Goal: Find specific page/section: Find specific page/section

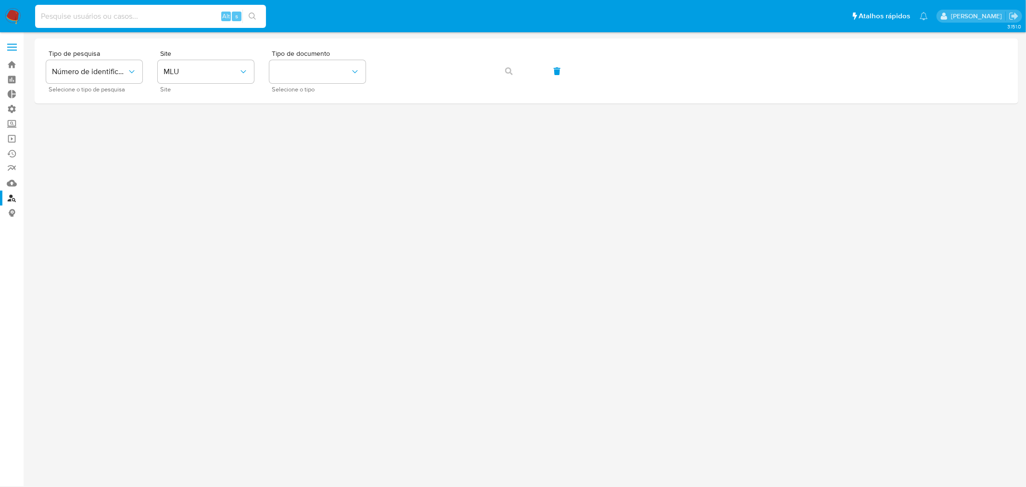
click at [163, 13] on input at bounding box center [150, 16] width 231 height 13
paste input "728893575"
type input "728893575"
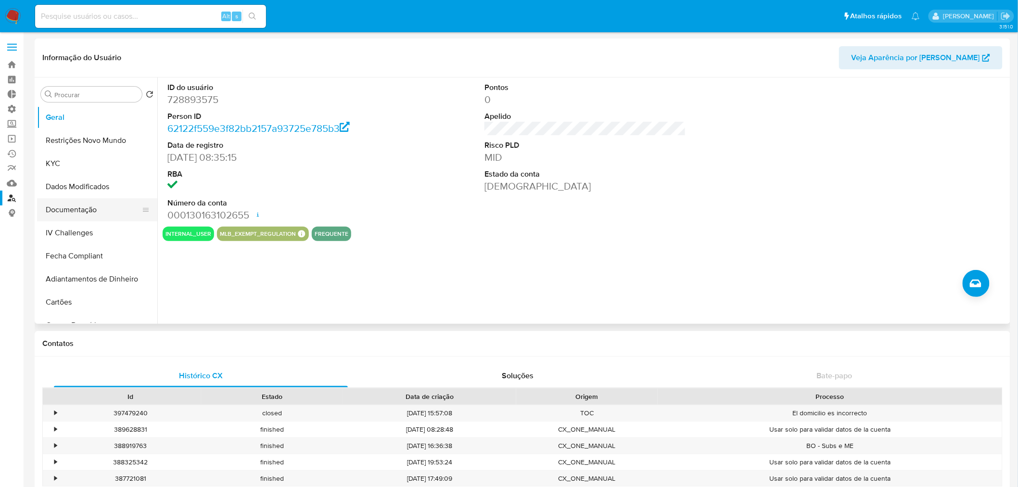
click at [89, 208] on button "Documentação" at bounding box center [93, 209] width 113 height 23
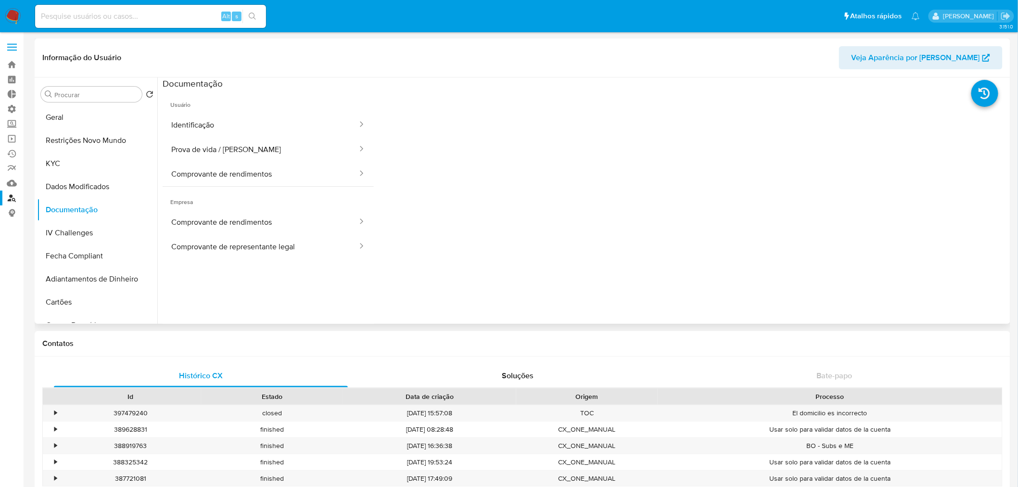
select select "10"
click at [258, 128] on button "Identificação" at bounding box center [261, 125] width 196 height 25
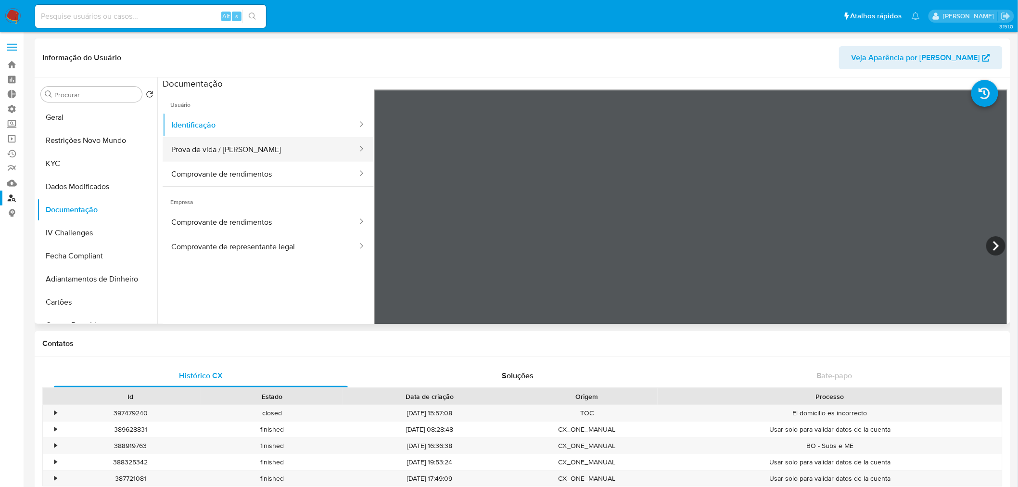
click at [263, 153] on button "Prova de vida / Selfie" at bounding box center [261, 149] width 196 height 25
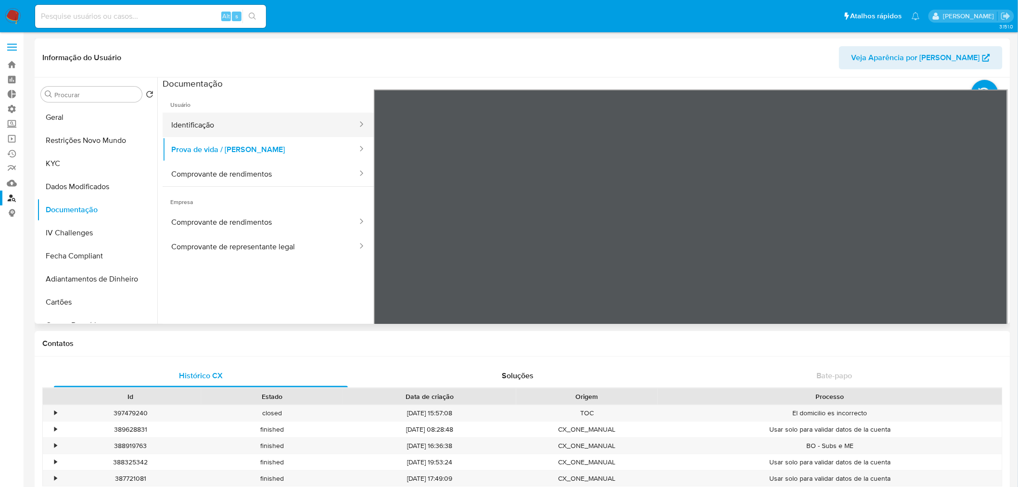
click at [244, 128] on button "Identificação" at bounding box center [261, 125] width 196 height 25
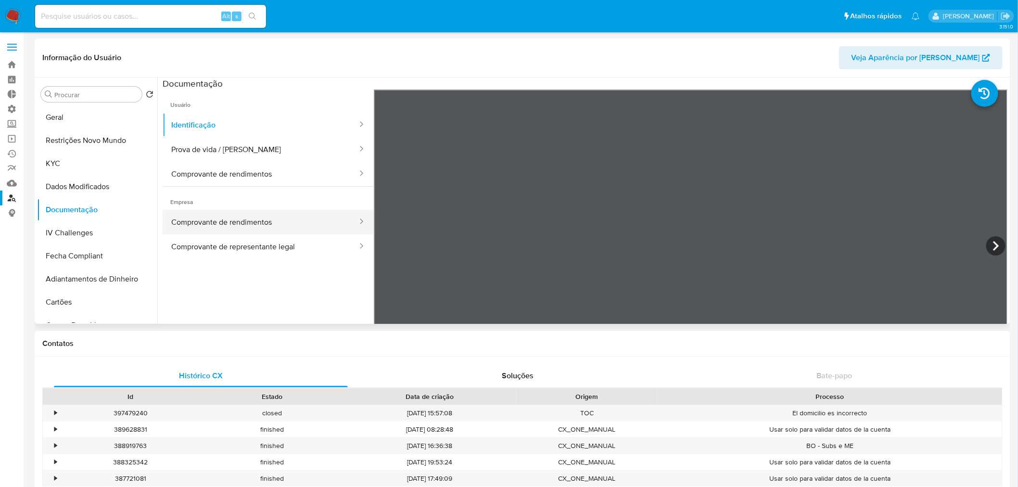
click at [260, 218] on button "Comprovante de rendimentos" at bounding box center [261, 222] width 196 height 25
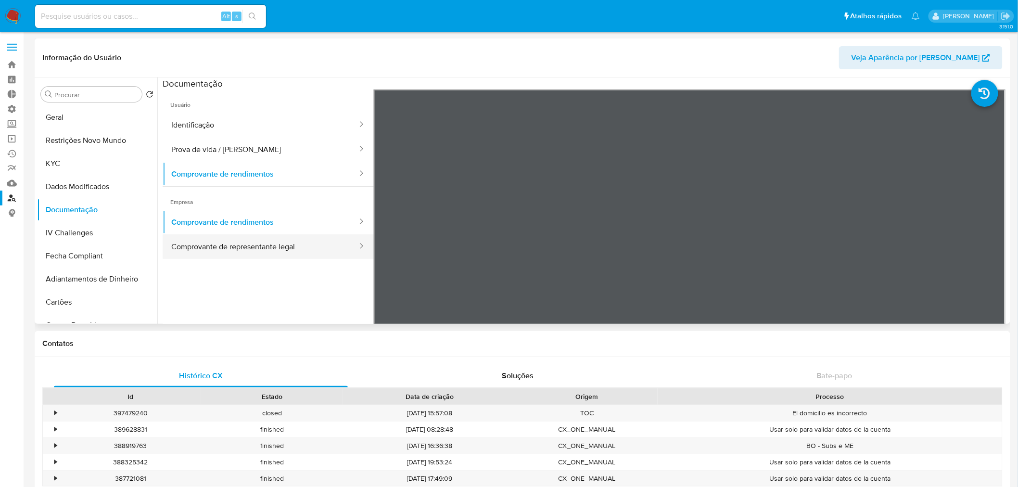
click at [289, 249] on button "Comprovante de representante legal" at bounding box center [261, 246] width 196 height 25
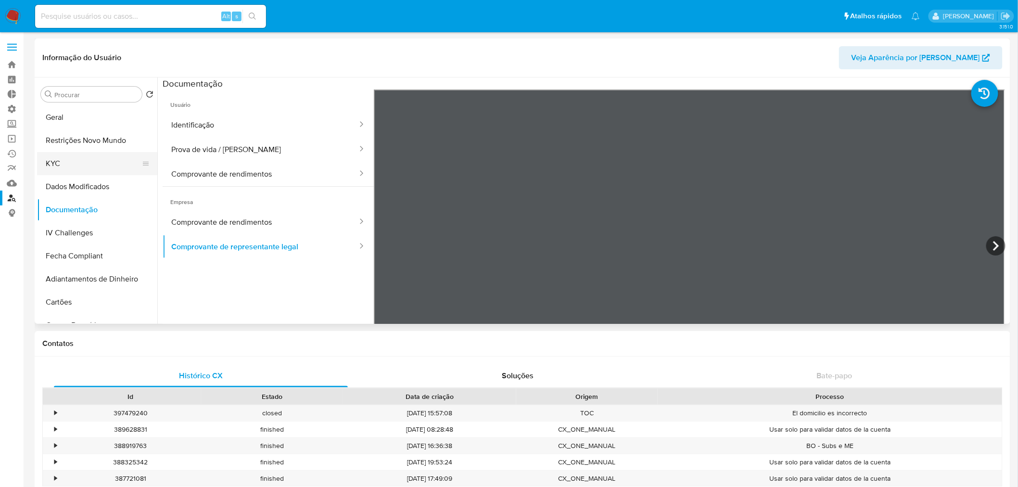
click at [61, 166] on button "KYC" at bounding box center [93, 163] width 113 height 23
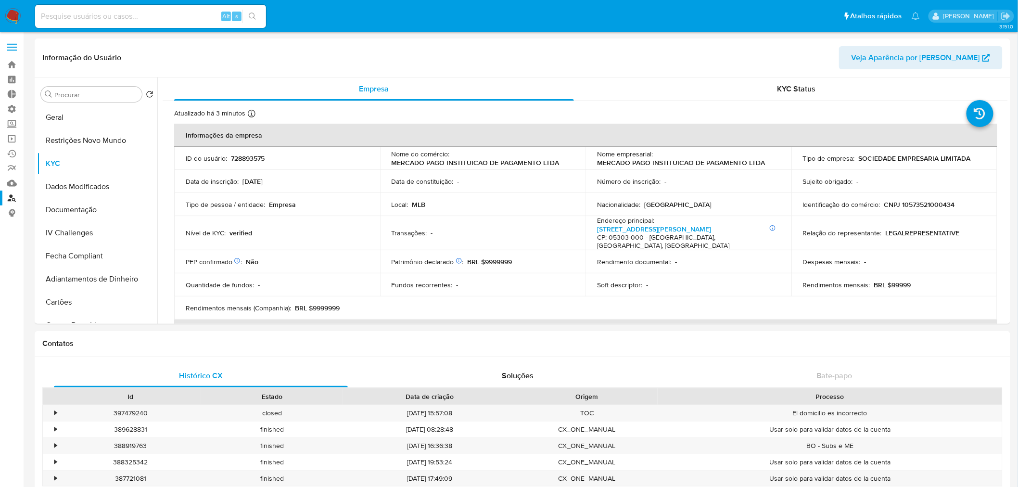
click at [85, 17] on input at bounding box center [150, 16] width 231 height 13
paste input "179504451"
type input "179504451"
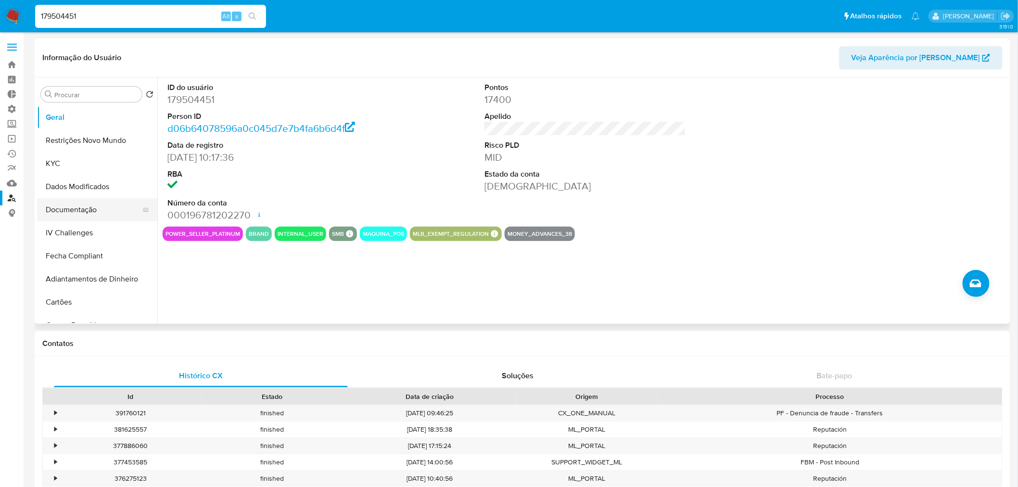
click at [95, 216] on button "Documentação" at bounding box center [93, 209] width 113 height 23
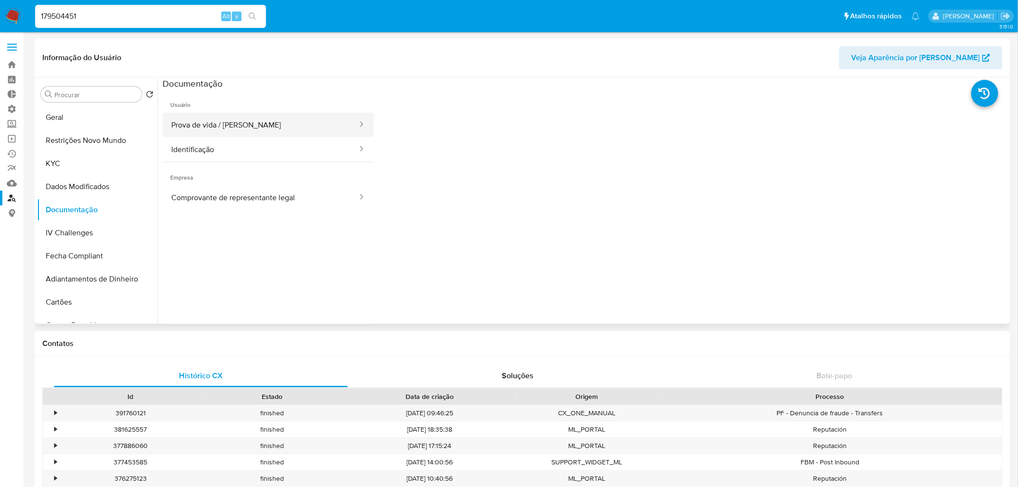
click at [238, 132] on button "Prova de vida / Selfie" at bounding box center [261, 125] width 196 height 25
select select "10"
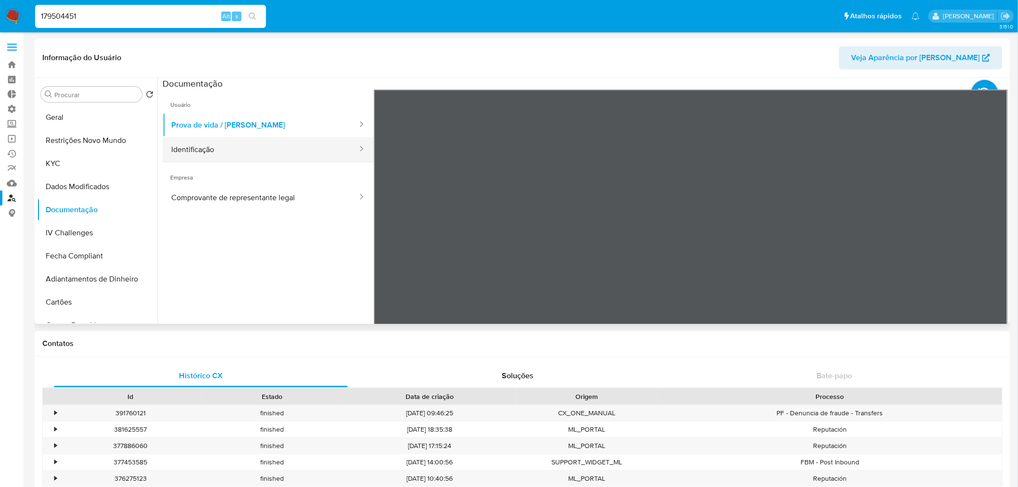
click at [287, 141] on button "Identificação" at bounding box center [261, 149] width 196 height 25
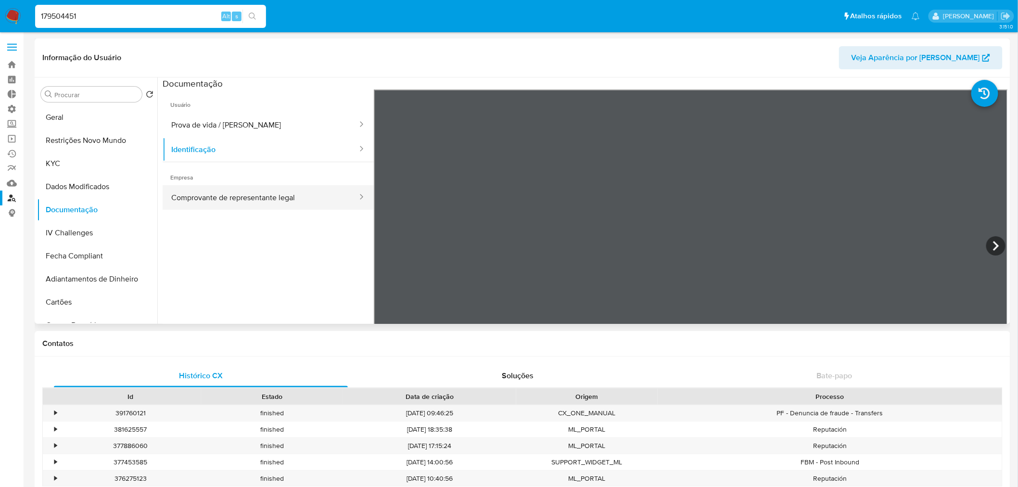
click at [289, 193] on button "Comprovante de representante legal" at bounding box center [261, 197] width 196 height 25
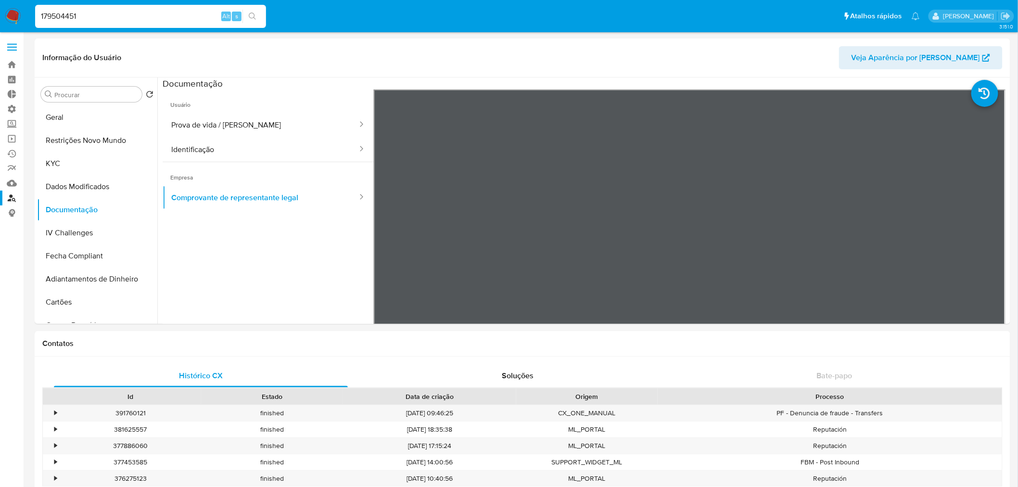
click at [103, 15] on input "179504451" at bounding box center [150, 16] width 231 height 13
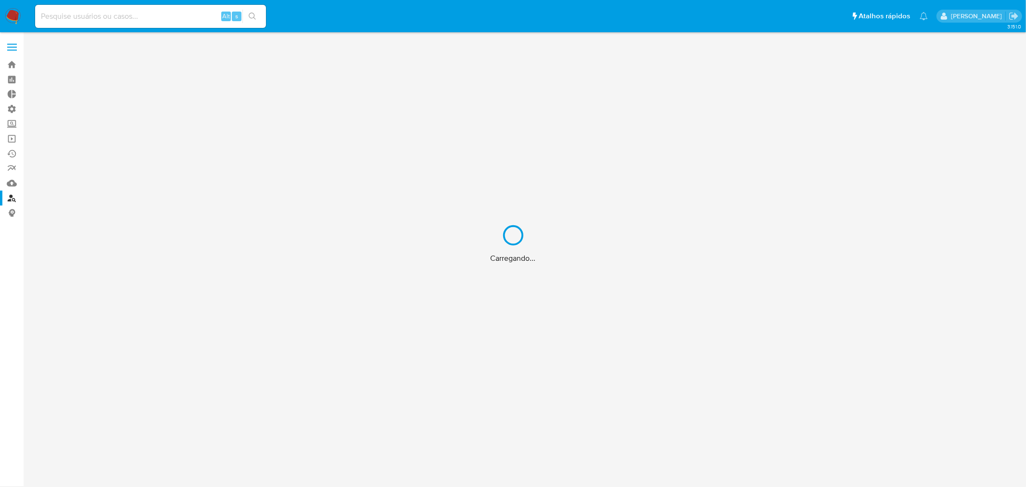
click at [83, 18] on div "Carregando..." at bounding box center [513, 243] width 1026 height 487
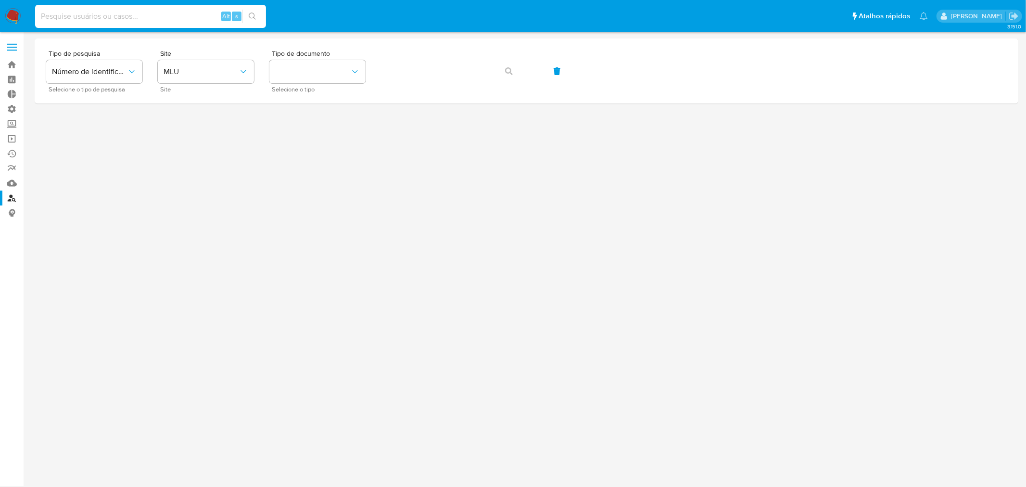
click at [125, 21] on input at bounding box center [150, 16] width 231 height 13
paste input "415203399"
type input "415203399"
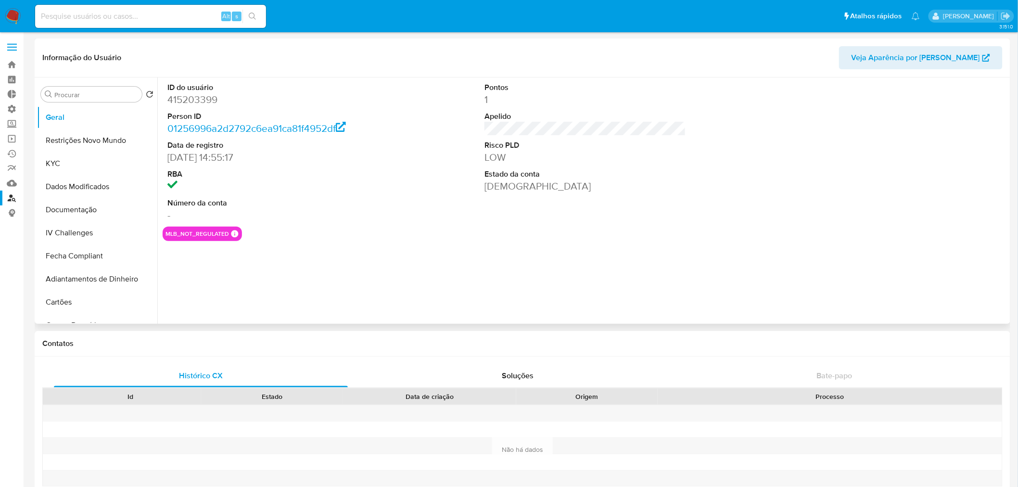
select select "10"
click at [85, 142] on button "Restrições Novo Mundo" at bounding box center [93, 140] width 113 height 23
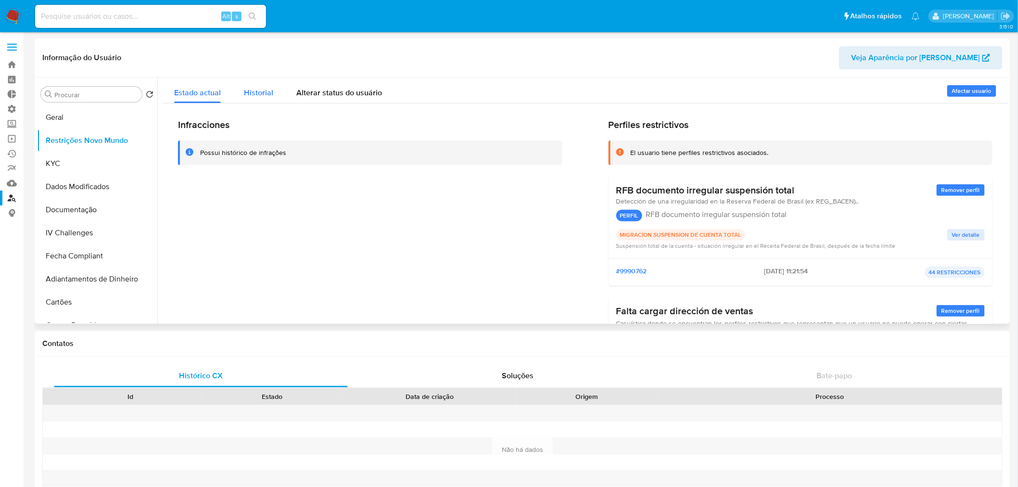
click at [246, 93] on span "Historial" at bounding box center [258, 92] width 29 height 11
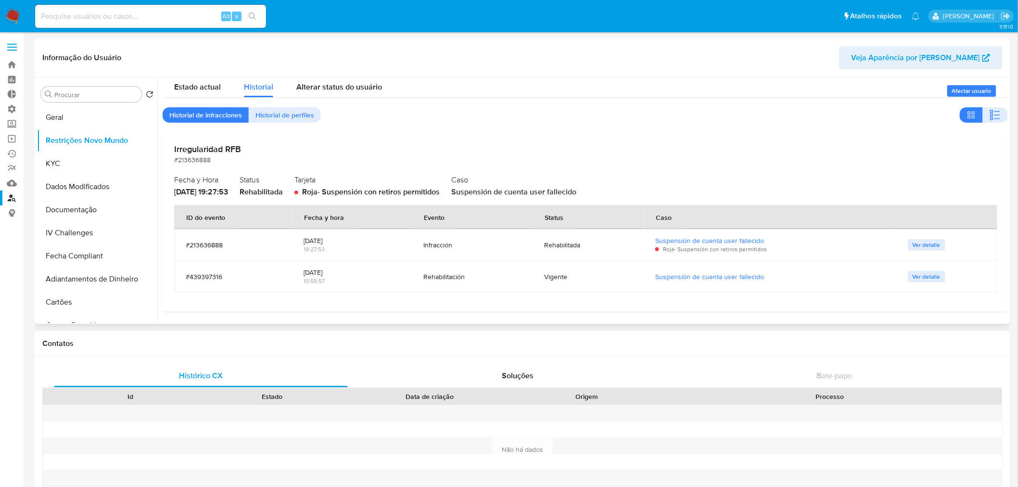
drag, startPoint x: 173, startPoint y: 192, endPoint x: 213, endPoint y: 193, distance: 39.9
click at [213, 193] on div "Irregularidad RFB #213636888 Fecha y Hora [DATE] 19:27:53 Status Rehabilitada T…" at bounding box center [585, 221] width 845 height 179
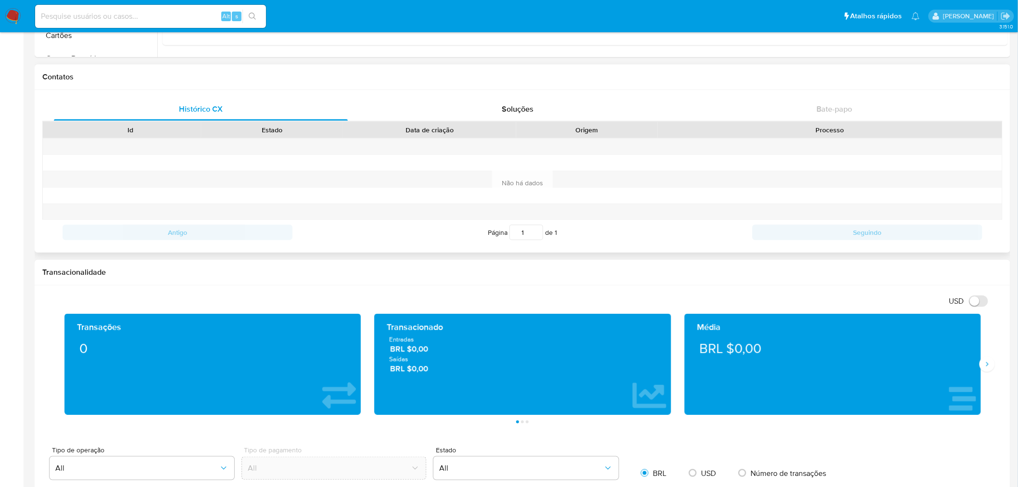
scroll to position [267, 0]
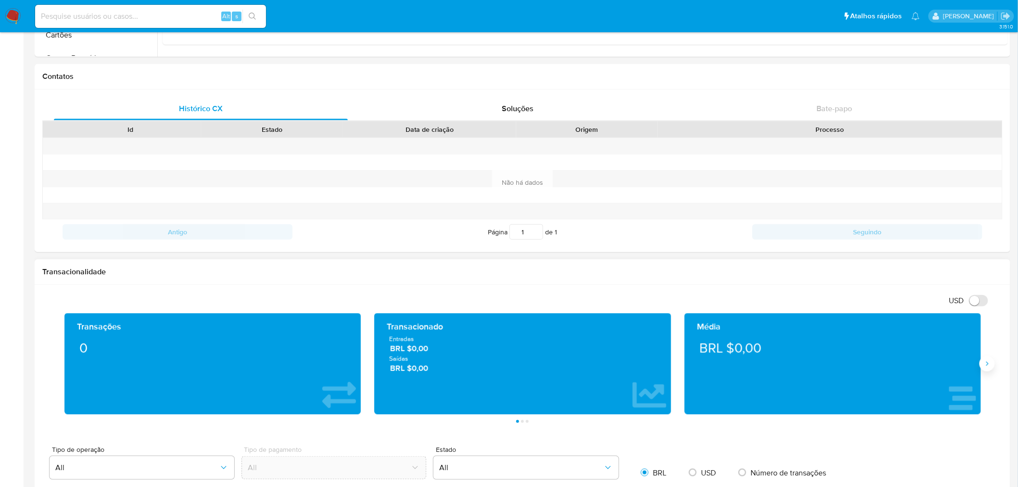
click at [985, 368] on icon "Siguiente" at bounding box center [988, 364] width 8 height 8
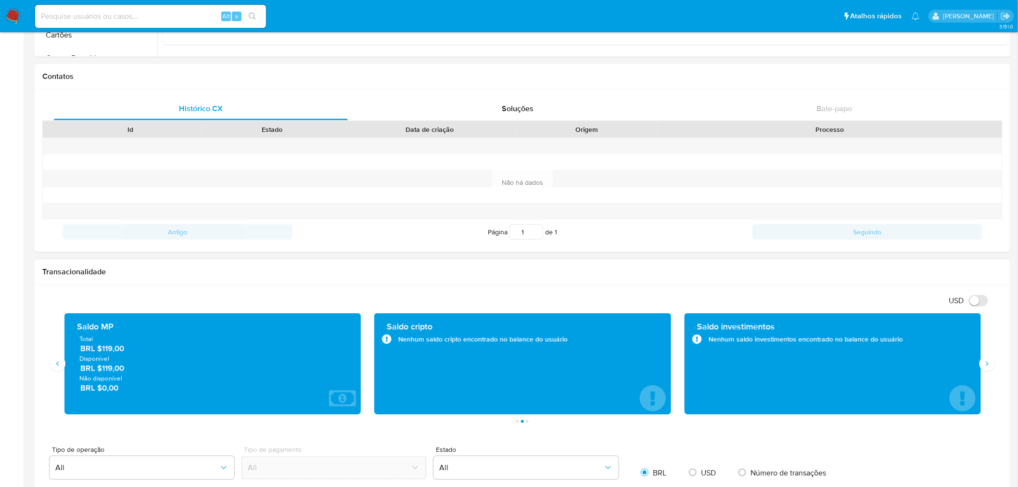
click at [273, 302] on div "USD Alternar entre moeda local e dólar" at bounding box center [518, 301] width 953 height 16
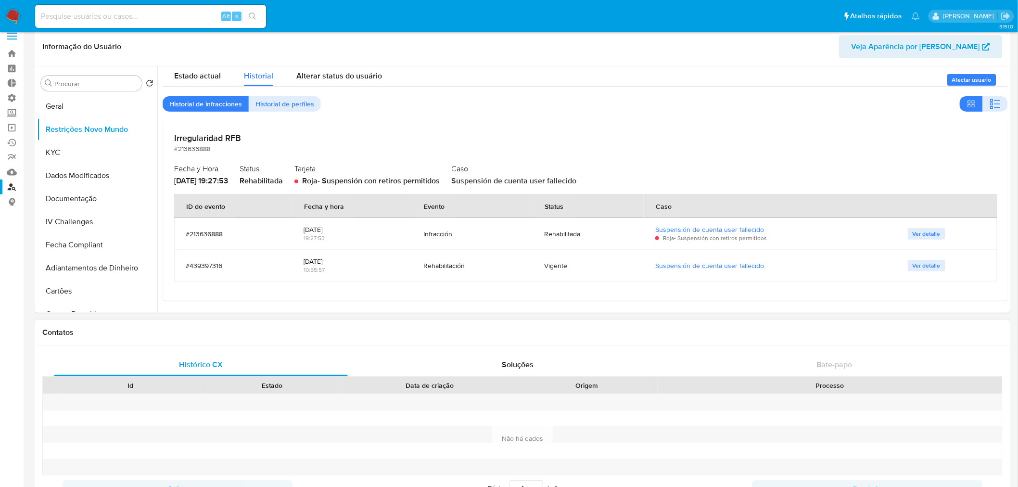
scroll to position [0, 0]
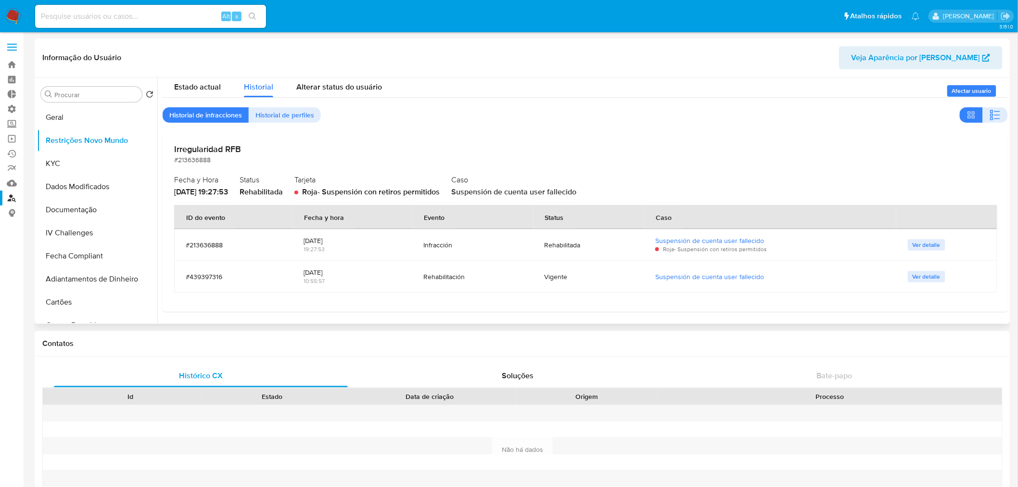
drag, startPoint x: 176, startPoint y: 192, endPoint x: 213, endPoint y: 193, distance: 37.1
click at [213, 193] on span "[DATE] 19:27:53" at bounding box center [201, 191] width 54 height 11
click at [219, 195] on span "[DATE] 19:27:53" at bounding box center [201, 191] width 54 height 11
click at [122, 13] on input at bounding box center [150, 16] width 231 height 13
paste input "1125663381"
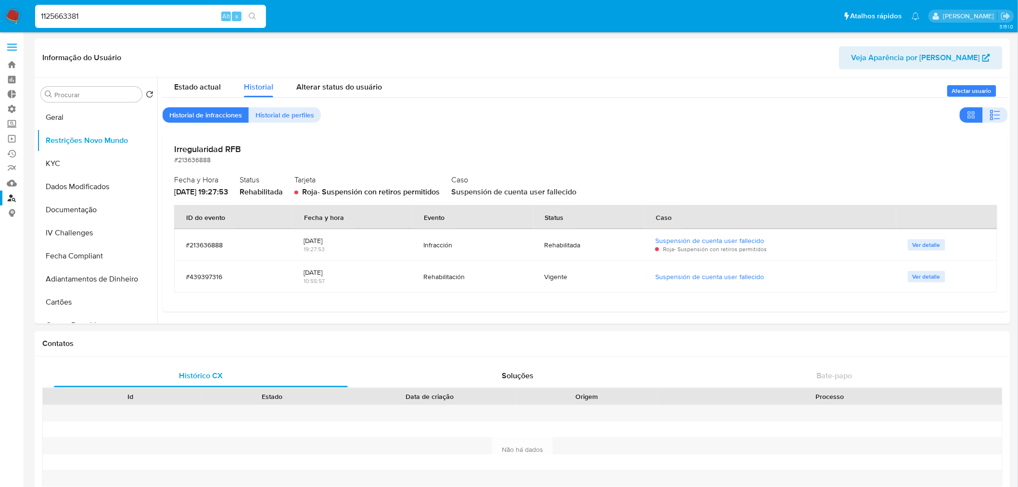
type input "1125663381"
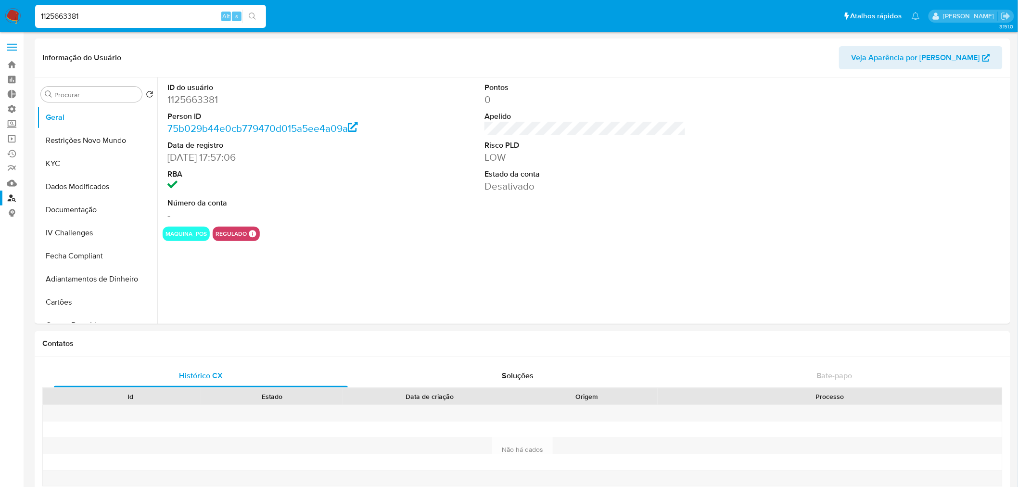
select select "10"
click at [80, 144] on button "Restrições Novo Mundo" at bounding box center [93, 140] width 113 height 23
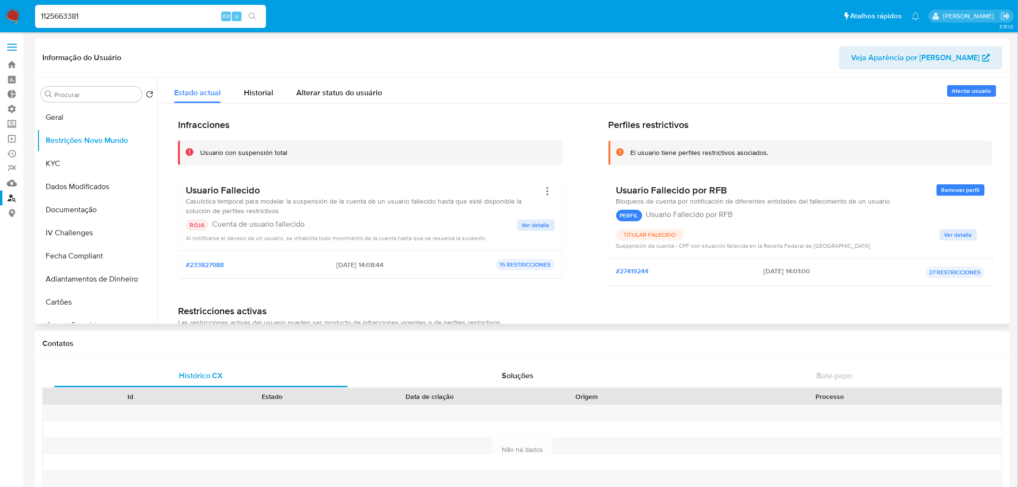
click at [310, 218] on div "Usuario Fallecido Casuística temporal para modelar la suspensión de la cuenta d…" at bounding box center [370, 213] width 369 height 58
click at [149, 16] on input "1125663381" at bounding box center [150, 16] width 231 height 13
type input "1529138912"
click at [250, 13] on icon "search-icon" at bounding box center [253, 17] width 8 height 8
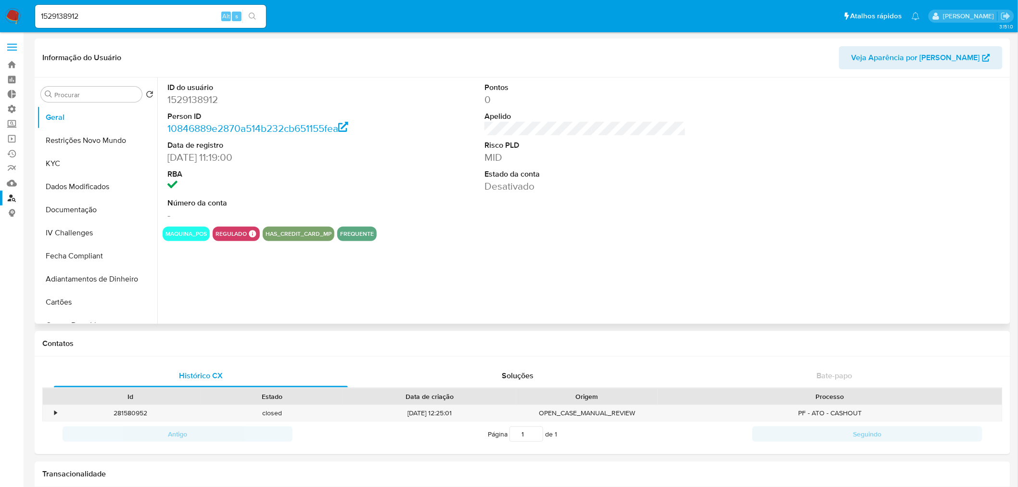
select select "10"
click at [88, 20] on input "1529138912" at bounding box center [150, 16] width 231 height 13
